Goal: Transaction & Acquisition: Subscribe to service/newsletter

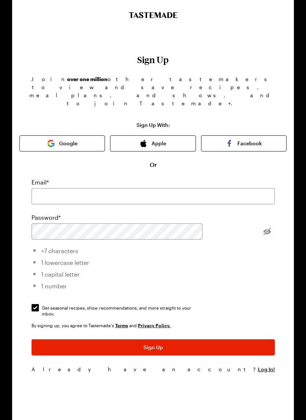
click at [172, 137] on button "Apple" at bounding box center [153, 143] width 86 height 16
click at [174, 135] on button "Apple" at bounding box center [153, 143] width 86 height 16
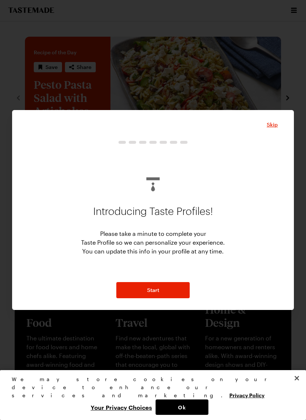
click at [169, 294] on button "Start" at bounding box center [152, 290] width 73 height 16
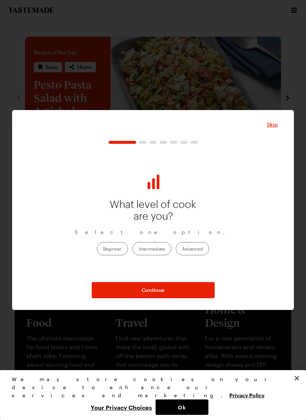
click at [199, 249] on label "Advanced" at bounding box center [192, 248] width 33 height 13
click at [182, 249] on input "Advanced" at bounding box center [182, 249] width 0 height 0
click at [197, 292] on button "Continue" at bounding box center [153, 290] width 123 height 16
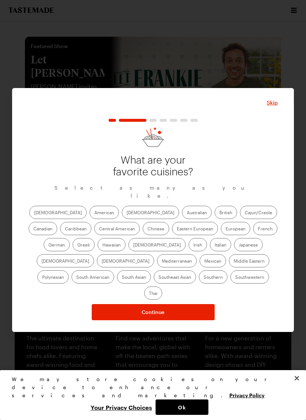
click at [122, 217] on label "Asian" at bounding box center [150, 212] width 57 height 13
click at [127, 213] on input "Asian" at bounding box center [127, 213] width 0 height 0
click at [143, 233] on label "Chinese" at bounding box center [156, 228] width 26 height 13
click at [148, 229] on input "Chinese" at bounding box center [148, 229] width 0 height 0
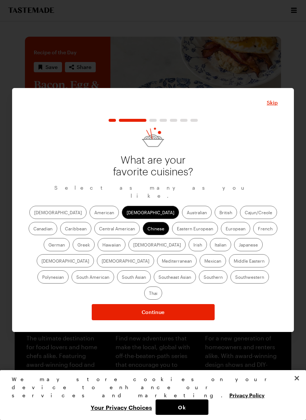
click at [95, 238] on label "Greek" at bounding box center [84, 244] width 22 height 13
click at [77, 246] on input "Greek" at bounding box center [77, 246] width 0 height 0
click at [128, 246] on label "Indian" at bounding box center [156, 244] width 57 height 13
click at [133, 246] on input "Indian" at bounding box center [133, 246] width 0 height 0
click at [197, 254] on label "Mediterranean" at bounding box center [177, 260] width 40 height 13
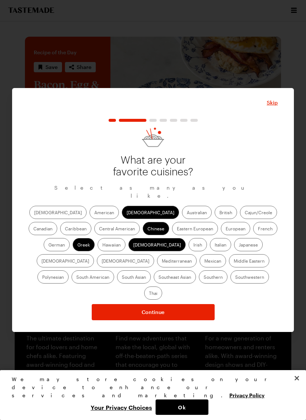
click at [162, 262] on input "Mediterranean" at bounding box center [162, 262] width 0 height 0
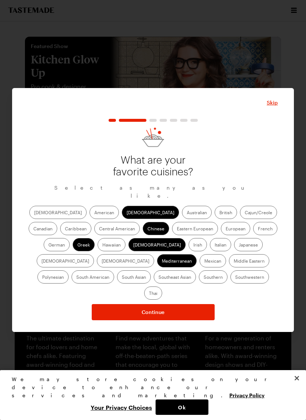
click at [229, 268] on label "Middle Eastern" at bounding box center [249, 260] width 40 height 13
click at [234, 262] on Eastern "Middle Eastern" at bounding box center [234, 262] width 0 height 0
click at [199, 280] on label "Southern" at bounding box center [213, 277] width 29 height 13
click at [204, 278] on input "Southern" at bounding box center [204, 278] width 0 height 0
click at [162, 287] on label "Thai" at bounding box center [153, 293] width 18 height 13
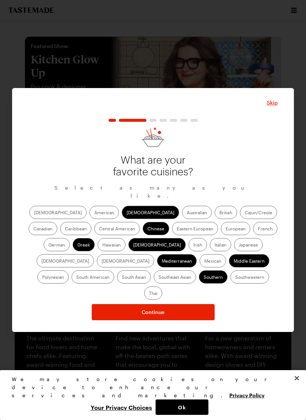
click at [149, 294] on input "Thai" at bounding box center [149, 294] width 0 height 0
click at [231, 281] on label "Southwestern" at bounding box center [250, 277] width 39 height 13
click at [235, 278] on input "Southwestern" at bounding box center [235, 278] width 0 height 0
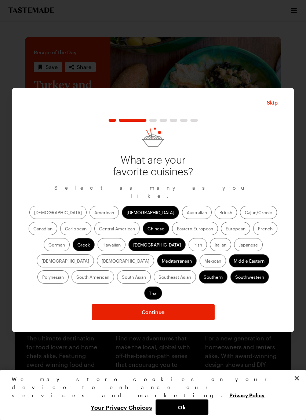
click at [200, 266] on label "Mexican" at bounding box center [213, 260] width 26 height 13
click at [204, 262] on input "Mexican" at bounding box center [204, 262] width 0 height 0
click at [240, 217] on label "Cajun/Creole" at bounding box center [258, 212] width 37 height 13
click at [245, 213] on input "Cajun/Creole" at bounding box center [245, 213] width 0 height 0
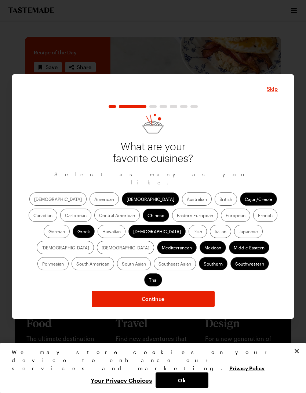
click at [204, 291] on button "Continue" at bounding box center [153, 299] width 123 height 16
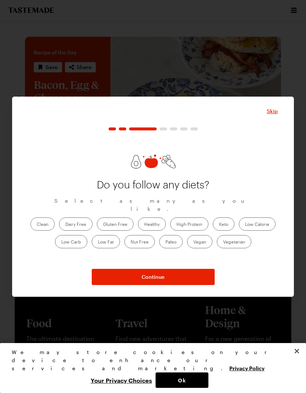
click at [173, 275] on button "Continue" at bounding box center [153, 277] width 123 height 16
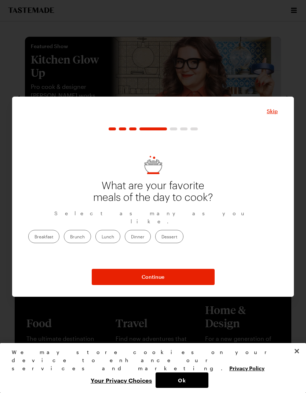
click at [151, 230] on label "Dinner" at bounding box center [138, 236] width 26 height 13
click at [131, 237] on input "Dinner" at bounding box center [131, 237] width 0 height 0
click at [91, 235] on label "Brunch" at bounding box center [77, 236] width 27 height 13
click at [70, 237] on input "Brunch" at bounding box center [70, 237] width 0 height 0
click at [196, 276] on button "Continue" at bounding box center [153, 277] width 123 height 16
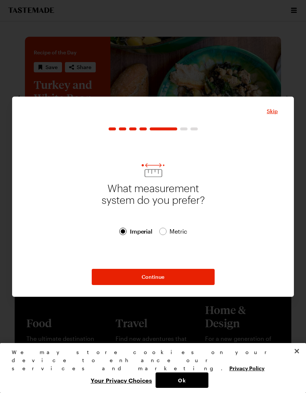
click at [170, 232] on span "Metric" at bounding box center [179, 231] width 18 height 9
click at [130, 235] on span "Imperial" at bounding box center [141, 231] width 23 height 9
click at [194, 278] on button "Continue" at bounding box center [153, 277] width 123 height 16
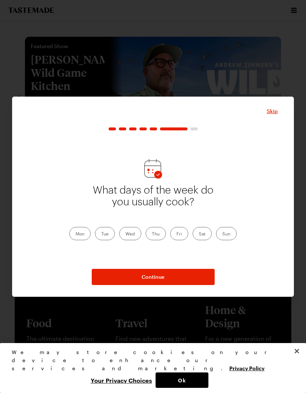
click at [82, 228] on label "Mon" at bounding box center [79, 233] width 21 height 13
click at [76, 234] on input "Mon" at bounding box center [76, 234] width 0 height 0
click at [106, 236] on label "Tue" at bounding box center [105, 233] width 20 height 13
click at [101, 234] on input "Tue" at bounding box center [101, 234] width 0 height 0
click at [139, 238] on label "Wed" at bounding box center [130, 233] width 22 height 13
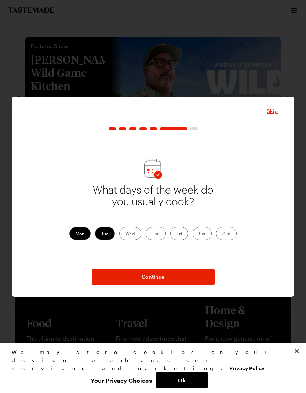
click at [126, 234] on input "Wed" at bounding box center [126, 234] width 0 height 0
click at [161, 239] on label "Thu" at bounding box center [156, 233] width 20 height 13
click at [152, 234] on input "Thu" at bounding box center [152, 234] width 0 height 0
click at [183, 239] on label "Fri" at bounding box center [179, 233] width 18 height 13
click at [177, 234] on input "Fri" at bounding box center [177, 234] width 0 height 0
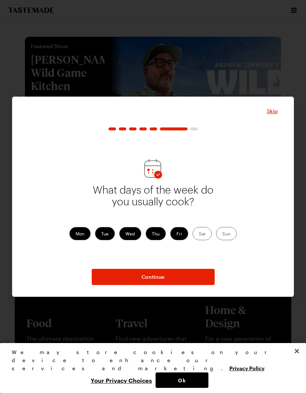
click at [207, 237] on label "Sat" at bounding box center [202, 233] width 19 height 13
click at [199, 234] on input "Sat" at bounding box center [199, 234] width 0 height 0
click at [229, 239] on label "Sun" at bounding box center [226, 233] width 21 height 13
click at [222, 234] on input "Sun" at bounding box center [222, 234] width 0 height 0
click at [189, 281] on button "Continue" at bounding box center [153, 277] width 123 height 16
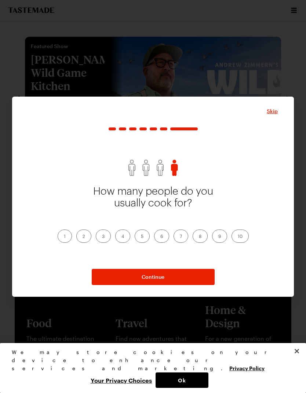
click at [89, 235] on label "2" at bounding box center [83, 235] width 15 height 13
click at [83, 237] on input "2" at bounding box center [83, 237] width 0 height 0
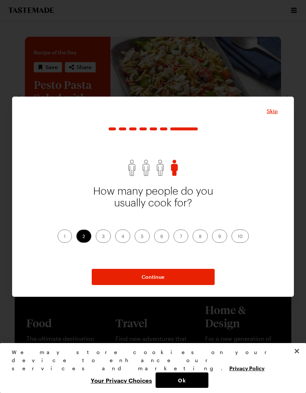
click at [193, 279] on button "Continue" at bounding box center [153, 277] width 123 height 16
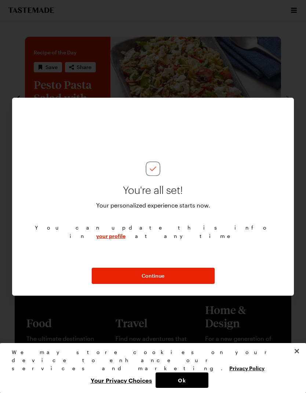
click at [199, 278] on button "Continue" at bounding box center [153, 276] width 123 height 16
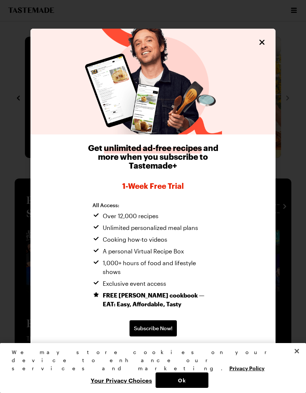
click at [187, 348] on span "Continue without subscribing" at bounding box center [153, 351] width 75 height 7
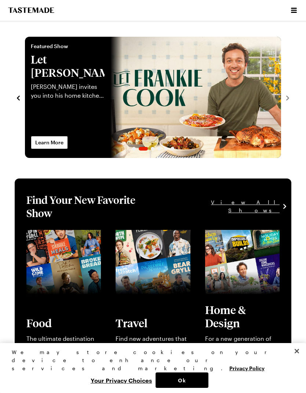
click at [189, 383] on button "Ok" at bounding box center [182, 379] width 53 height 15
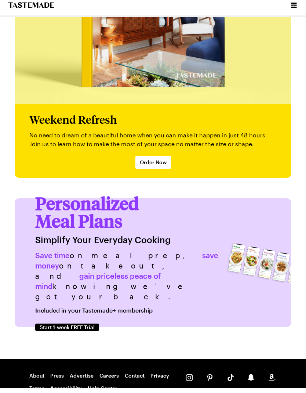
scroll to position [2041, 0]
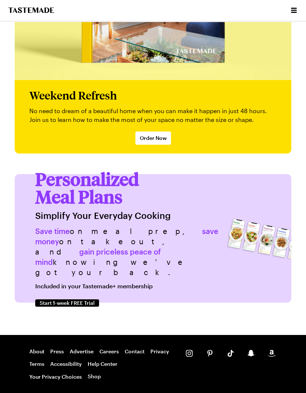
click at [252, 210] on img at bounding box center [259, 238] width 66 height 151
click at [270, 219] on img at bounding box center [259, 238] width 66 height 151
click at [266, 219] on img at bounding box center [259, 238] width 66 height 151
click at [91, 299] on span "Start 1-week FREE Trial" at bounding box center [67, 302] width 55 height 7
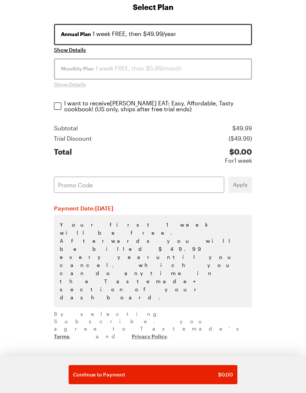
scroll to position [29, 0]
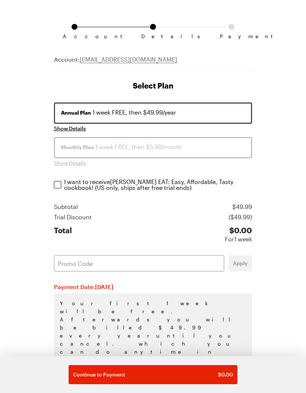
click at [60, 195] on div "Annual Plan 1 week FREE, then $49.99/year Show Details Monthly Plan 1 week FREE…" at bounding box center [153, 260] width 198 height 316
click at [57, 193] on div "Annual Plan 1 week FREE, then $49.99/year Show Details Monthly Plan 1 week FREE…" at bounding box center [153, 260] width 198 height 316
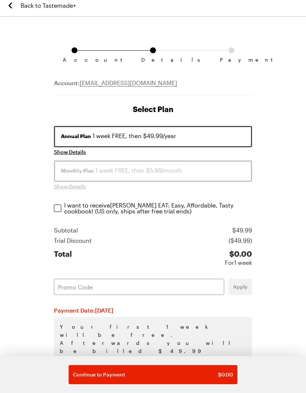
scroll to position [0, 0]
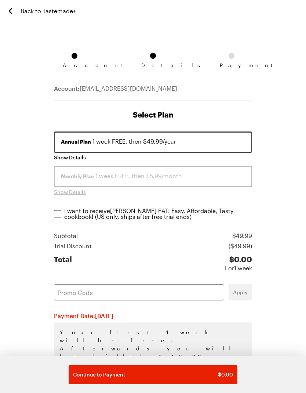
click at [59, 216] on input "I want to receive Frankie Celenza's EAT: Easy, Affordable, Tasty cookbook ! (US…" at bounding box center [57, 213] width 7 height 7
click at [232, 180] on div "Monthly Plan 1 week FREE, then $5.99/month" at bounding box center [153, 175] width 184 height 9
checkbox input "false"
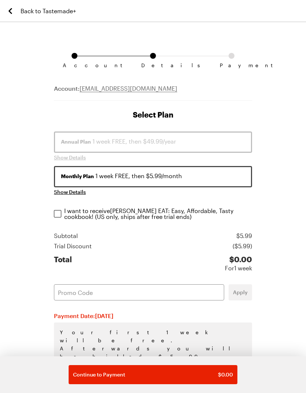
click at [226, 146] on button "Annual Plan 1 week FREE, then $49.99/year" at bounding box center [153, 141] width 198 height 21
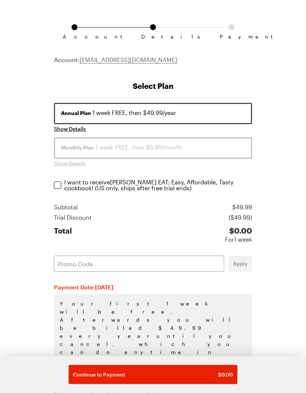
scroll to position [29, 0]
click at [215, 372] on div "Continue to Payment $ 0.00" at bounding box center [153, 374] width 160 height 7
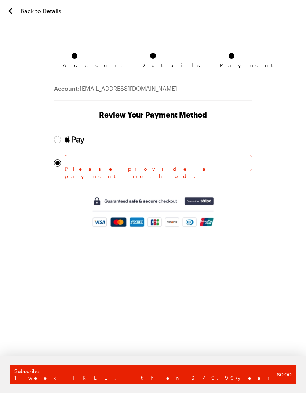
click at [59, 139] on div at bounding box center [57, 139] width 4 height 4
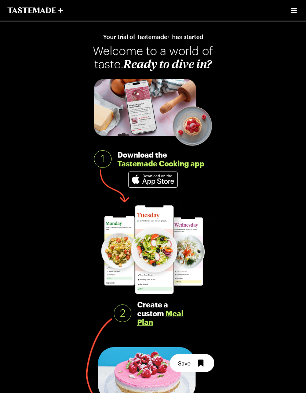
scroll to position [1, 0]
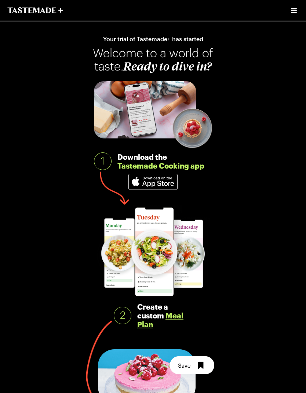
click at [169, 183] on img at bounding box center [153, 181] width 48 height 15
click at [167, 181] on img at bounding box center [153, 181] width 48 height 15
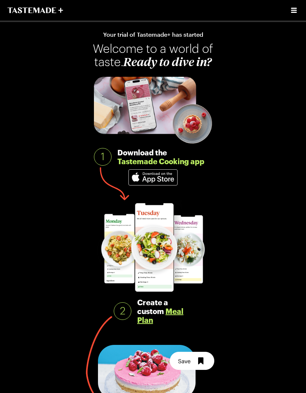
scroll to position [0, 0]
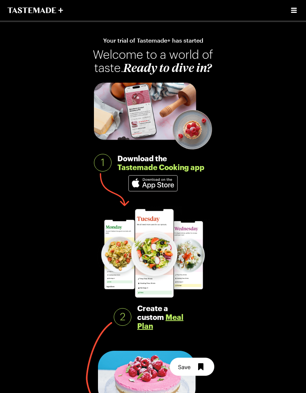
click at [298, 10] on icon "Open menu" at bounding box center [294, 10] width 9 height 9
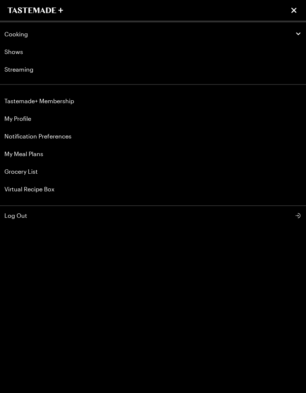
click at [40, 155] on link "My Meal Plans" at bounding box center [153, 154] width 306 height 18
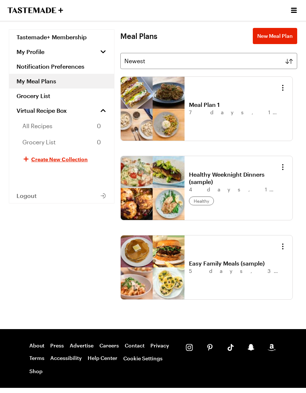
click at [273, 40] on link "New Meal Plan" at bounding box center [275, 36] width 44 height 16
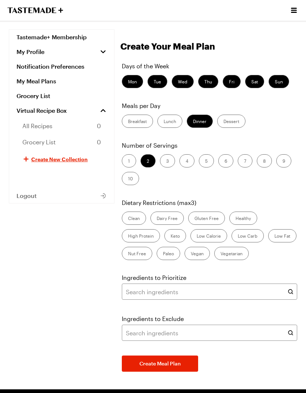
click at [178, 115] on label "Lunch" at bounding box center [169, 121] width 25 height 13
click at [164, 122] on input "Lunch" at bounding box center [164, 122] width 0 height 0
click at [179, 360] on span "Create Meal Plan" at bounding box center [159, 363] width 41 height 7
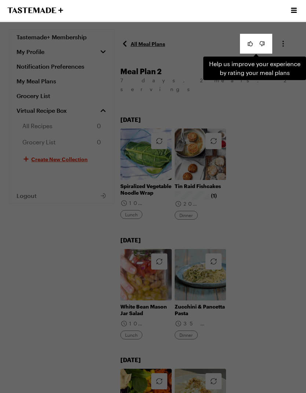
click at [282, 193] on div "Help us improve your experience by rating your meal plans . Press Escape to dis…" at bounding box center [153, 196] width 306 height 393
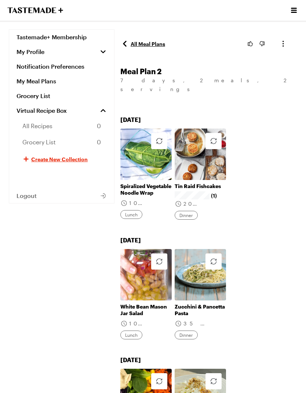
scroll to position [5, 0]
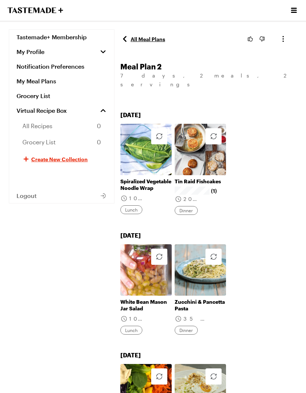
click at [209, 178] on link "Tin Raid Fishcakes" at bounding box center [200, 181] width 51 height 7
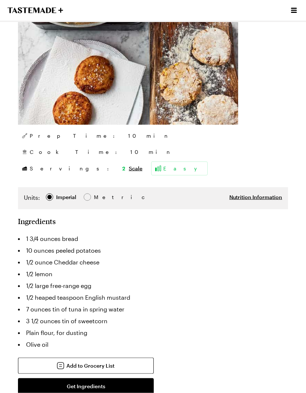
scroll to position [349, 0]
type textarea "x"
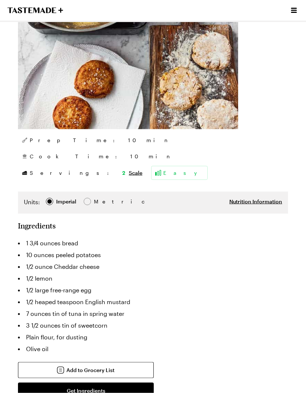
scroll to position [284, 0]
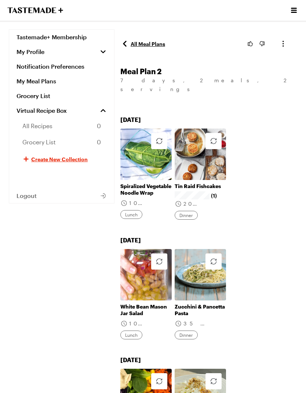
click at [292, 15] on button "Open menu" at bounding box center [294, 11] width 10 height 10
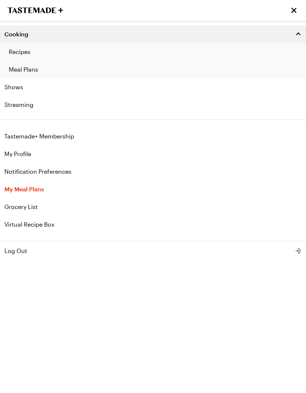
click at [68, 138] on link "Tastemade+ Membership" at bounding box center [153, 136] width 306 height 18
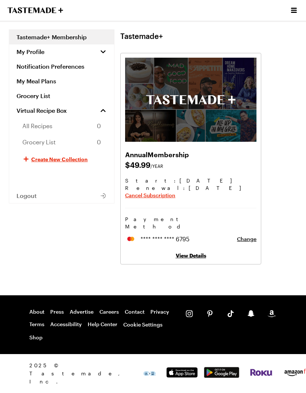
click at [166, 196] on span "Cancel Subscription" at bounding box center [150, 195] width 50 height 7
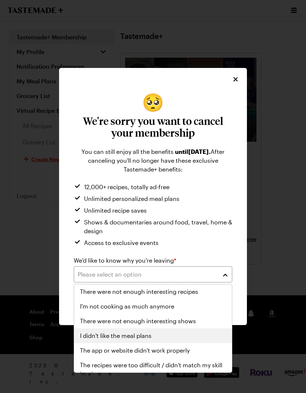
click at [151, 338] on span "I didn't like the meal plans" at bounding box center [116, 335] width 72 height 9
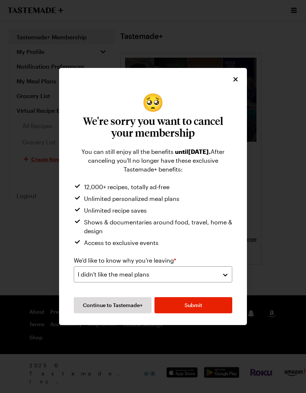
click at [212, 306] on button "Submit" at bounding box center [194, 305] width 78 height 16
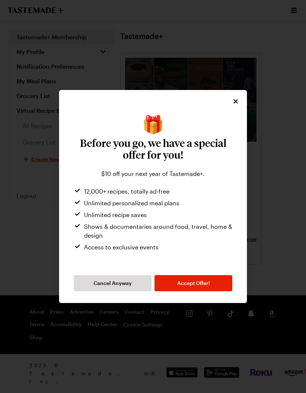
click at [128, 282] on span "Cancel Anyway" at bounding box center [113, 282] width 38 height 7
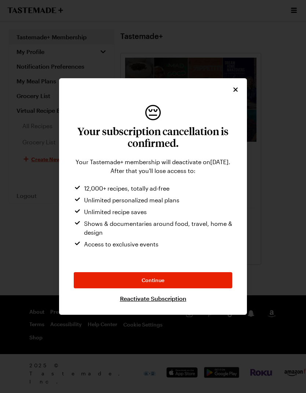
click at [159, 280] on span "Continue" at bounding box center [153, 279] width 23 height 7
